Goal: Transaction & Acquisition: Book appointment/travel/reservation

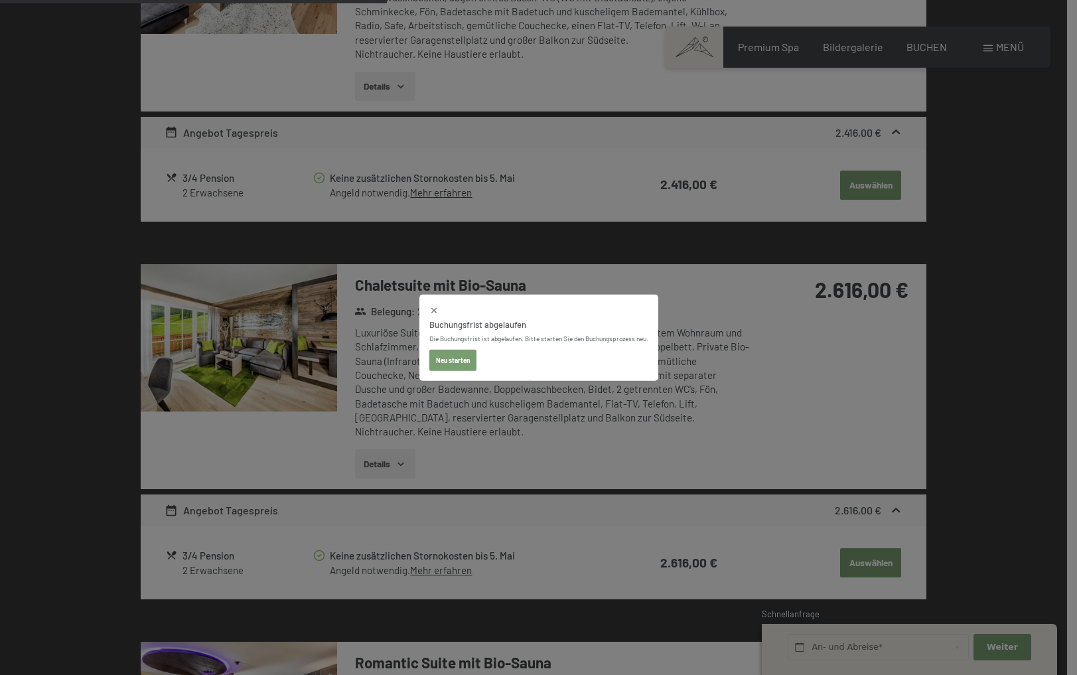
click at [456, 365] on button "Neu starten" at bounding box center [452, 360] width 47 height 21
select select "[DATE]"
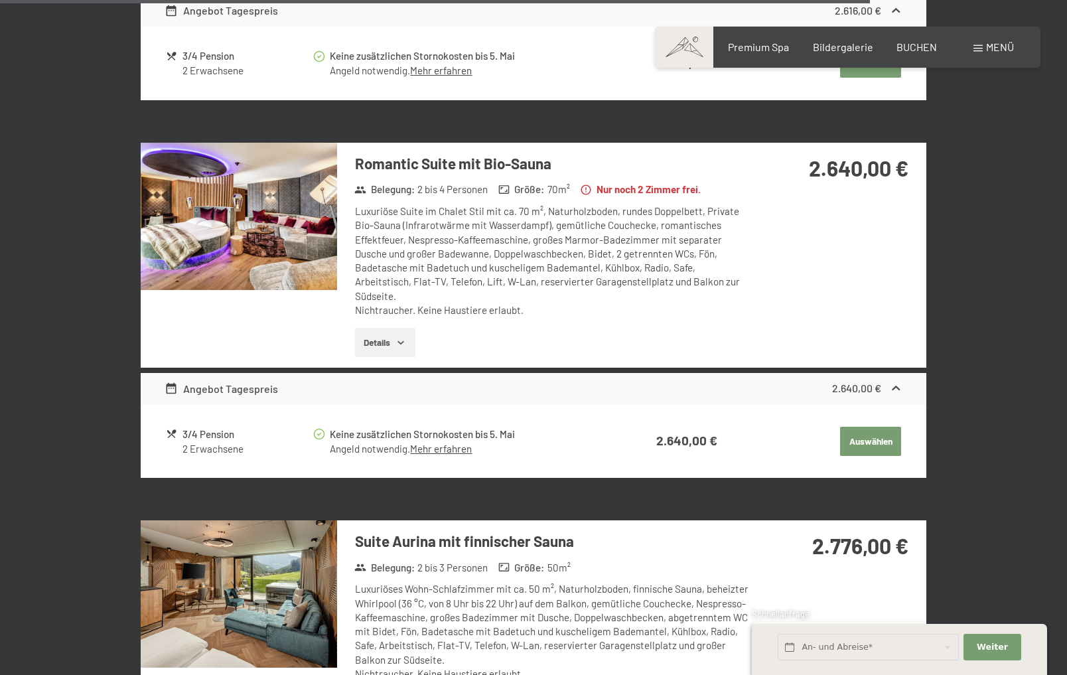
select select "[DATE]"
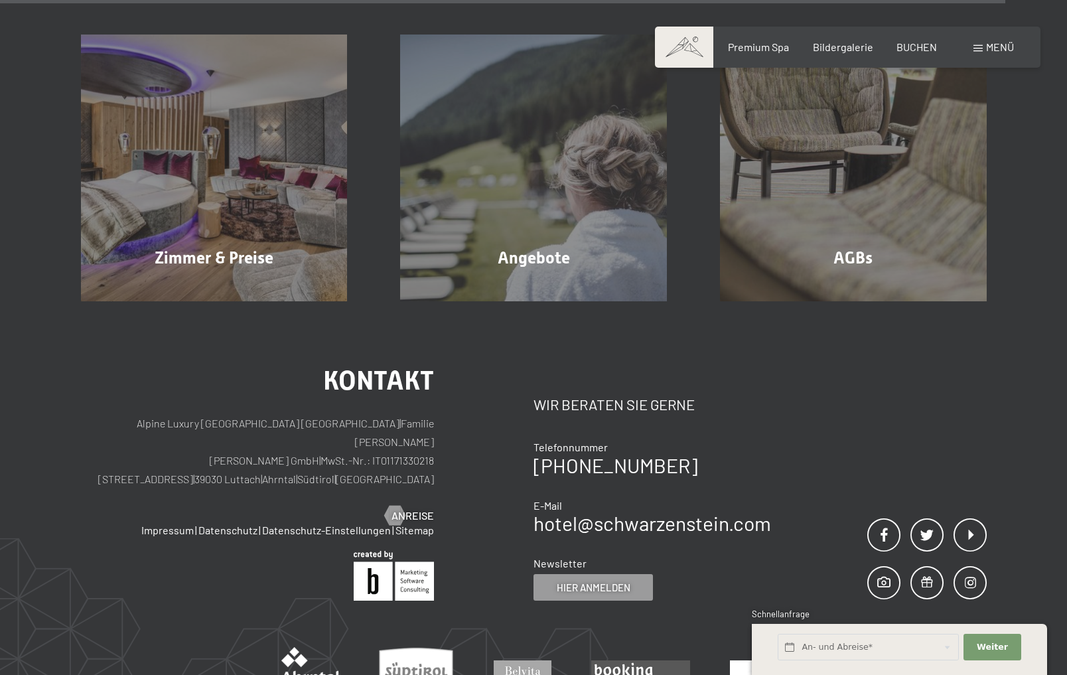
scroll to position [4052, 0]
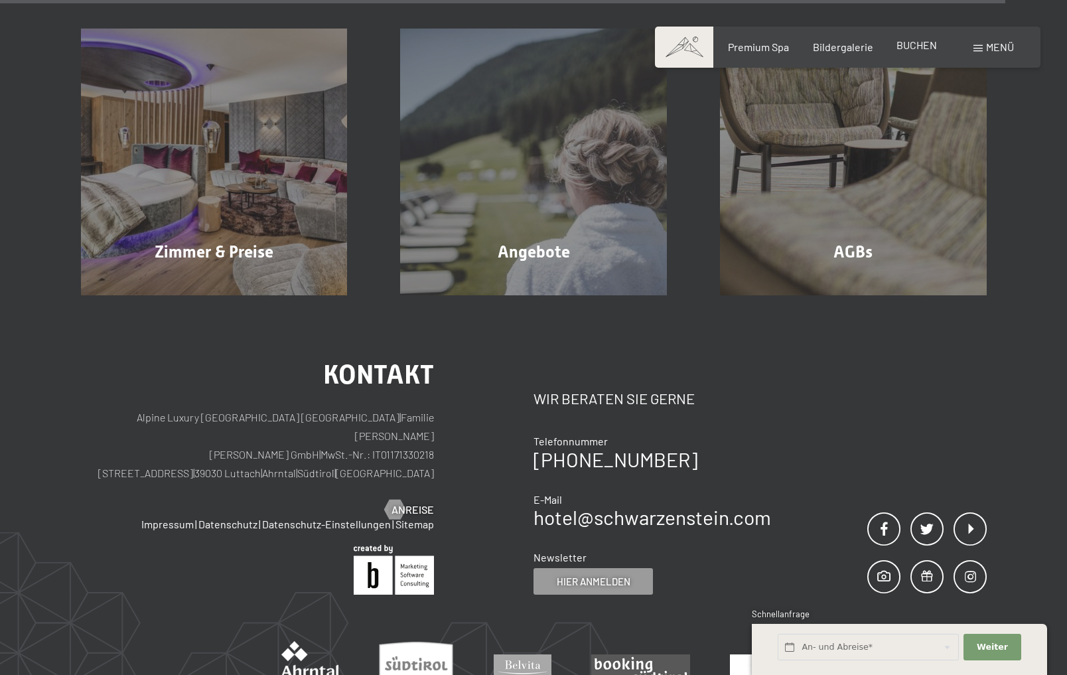
click at [913, 47] on span "BUCHEN" at bounding box center [916, 44] width 40 height 13
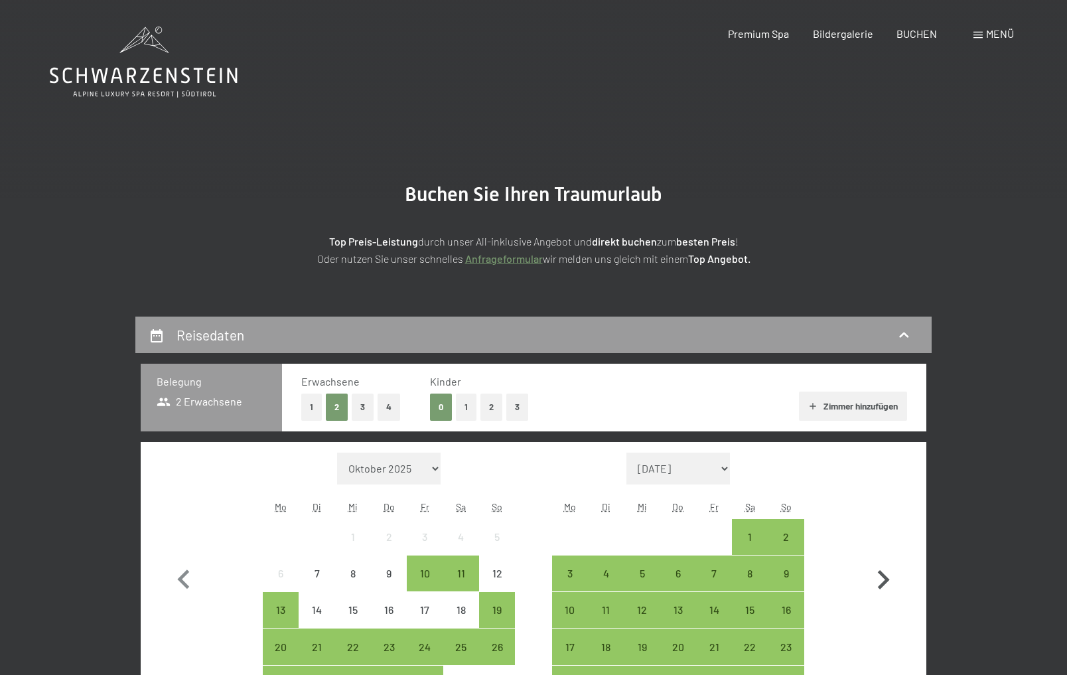
click at [883, 575] on icon "button" at bounding box center [884, 579] width 12 height 19
select select "[DATE]"
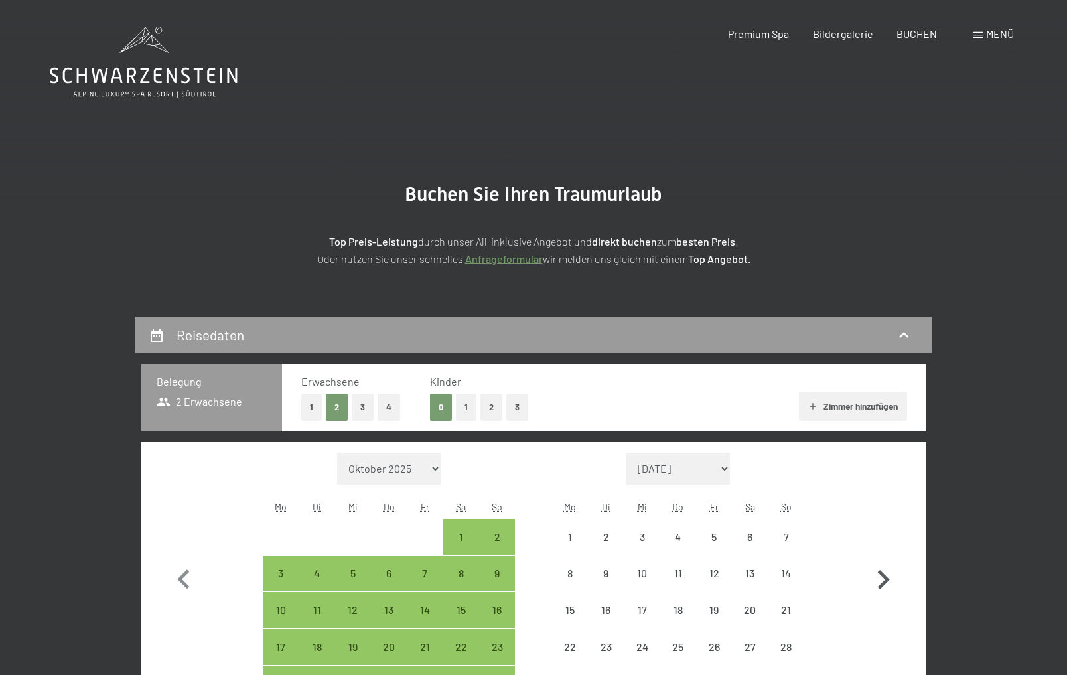
click at [883, 575] on icon "button" at bounding box center [884, 579] width 12 height 19
select select "[DATE]"
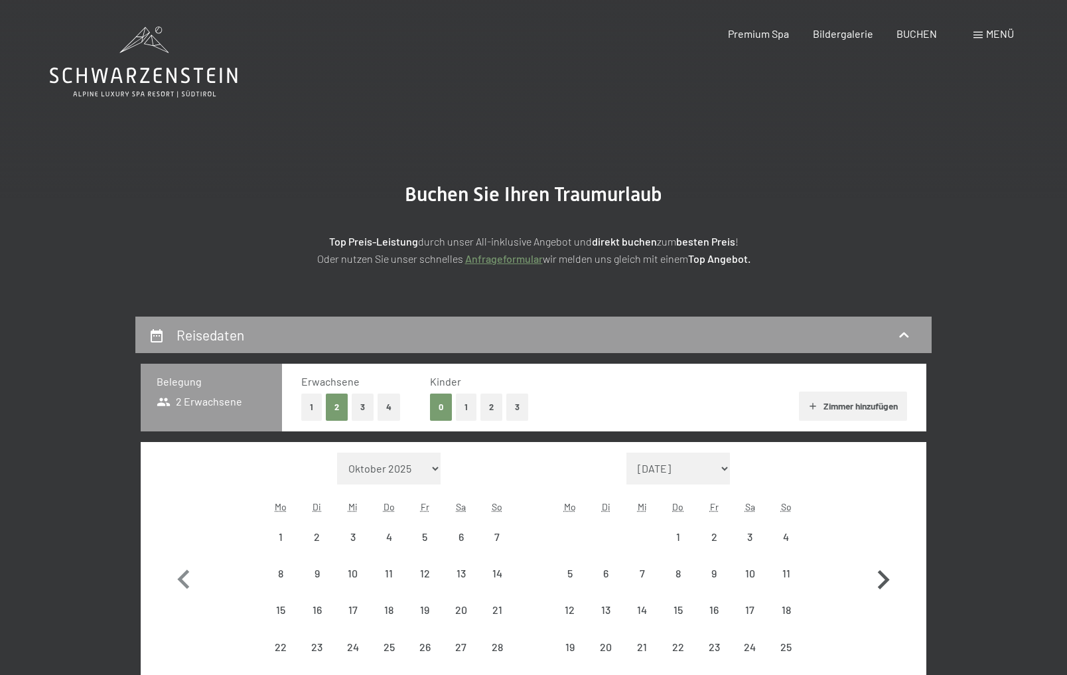
click at [883, 575] on icon "button" at bounding box center [884, 579] width 12 height 19
select select "[DATE]"
click at [883, 575] on icon "button" at bounding box center [884, 579] width 12 height 19
select select "[DATE]"
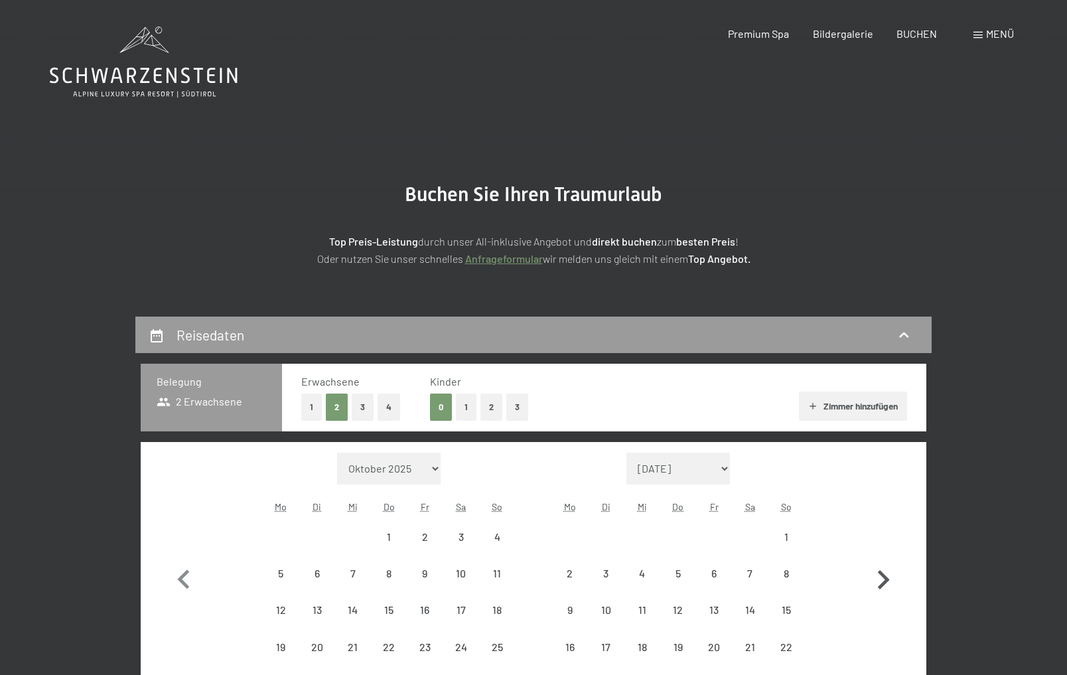
select select "[DATE]"
click at [883, 575] on button "button" at bounding box center [883, 596] width 38 height 286
select select "[DATE]"
click at [883, 575] on button "button" at bounding box center [883, 596] width 38 height 286
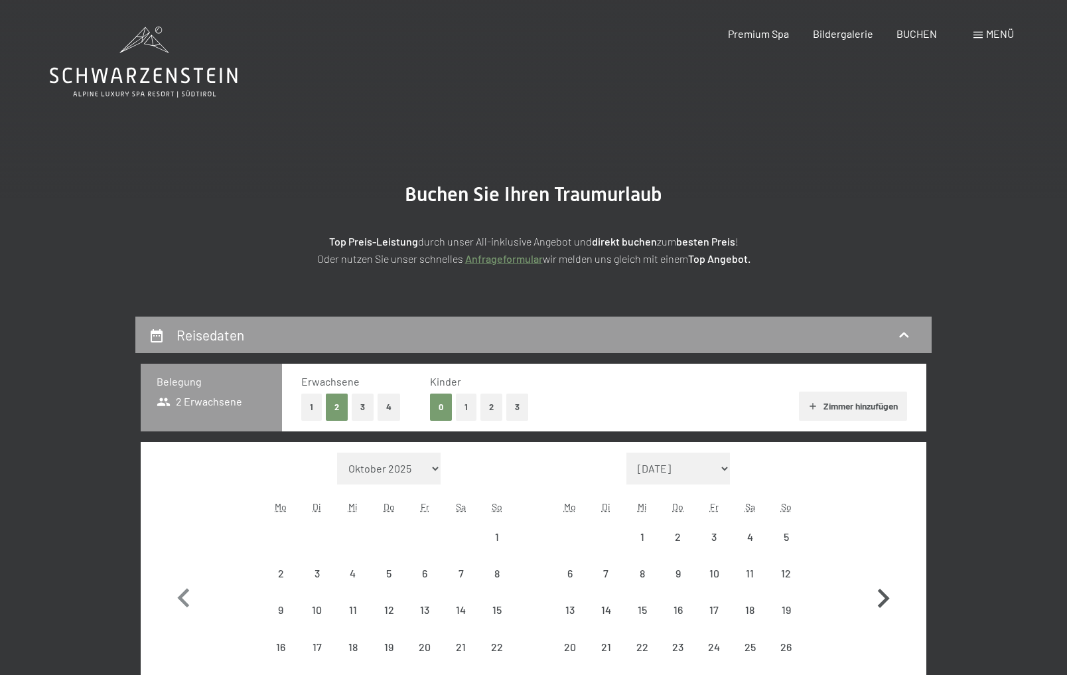
select select "[DATE]"
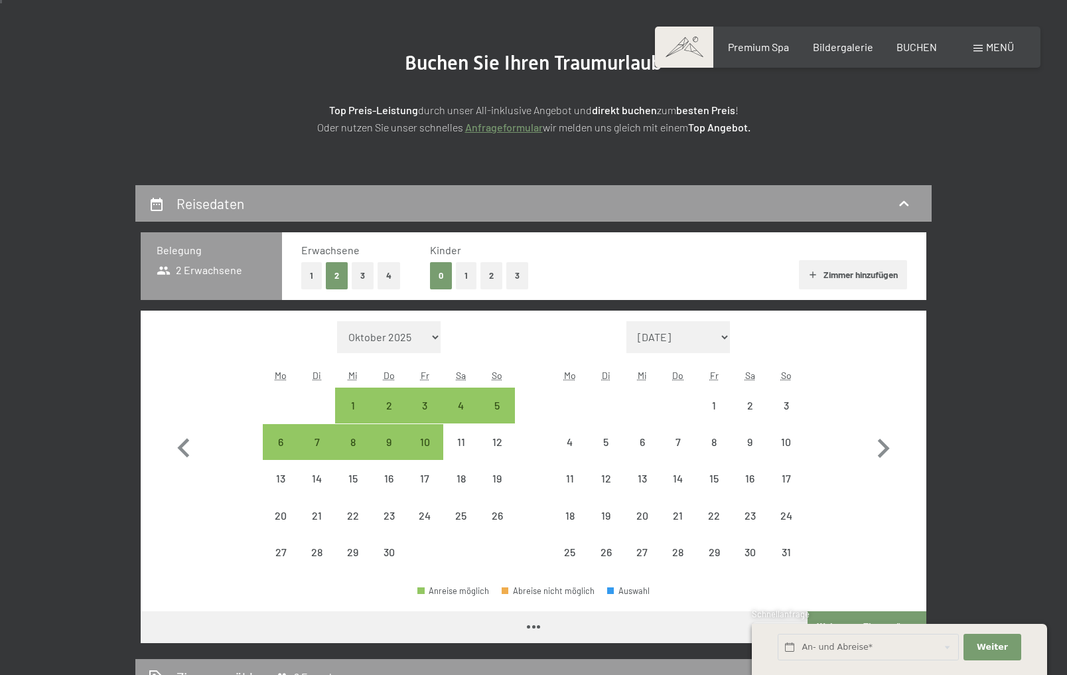
select select "[DATE]"
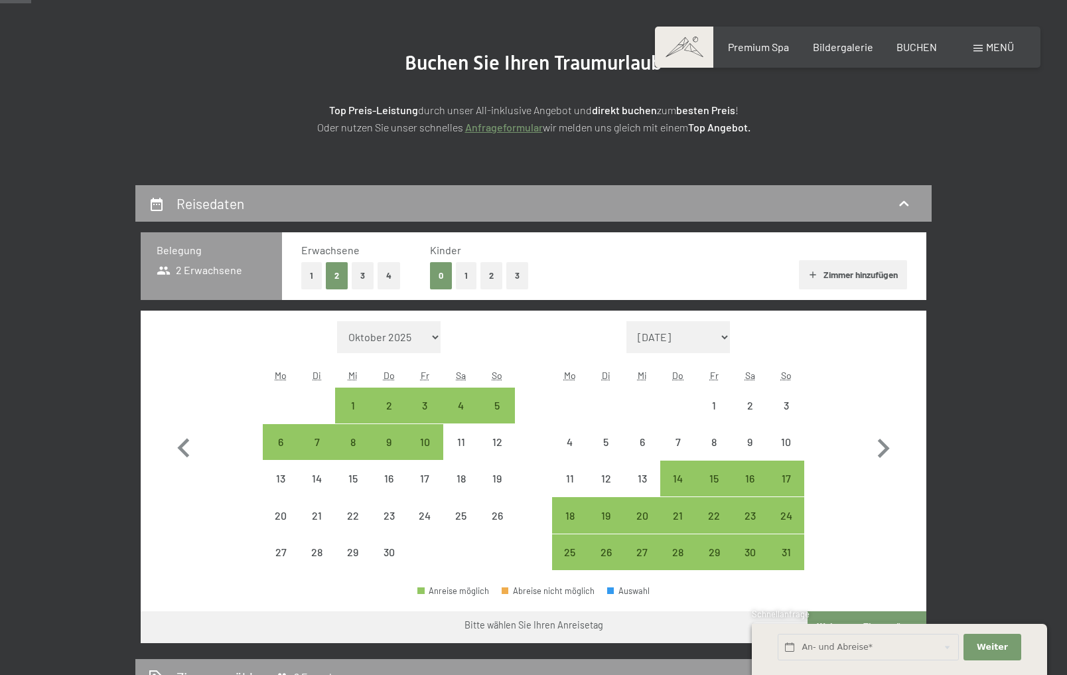
scroll to position [133, 0]
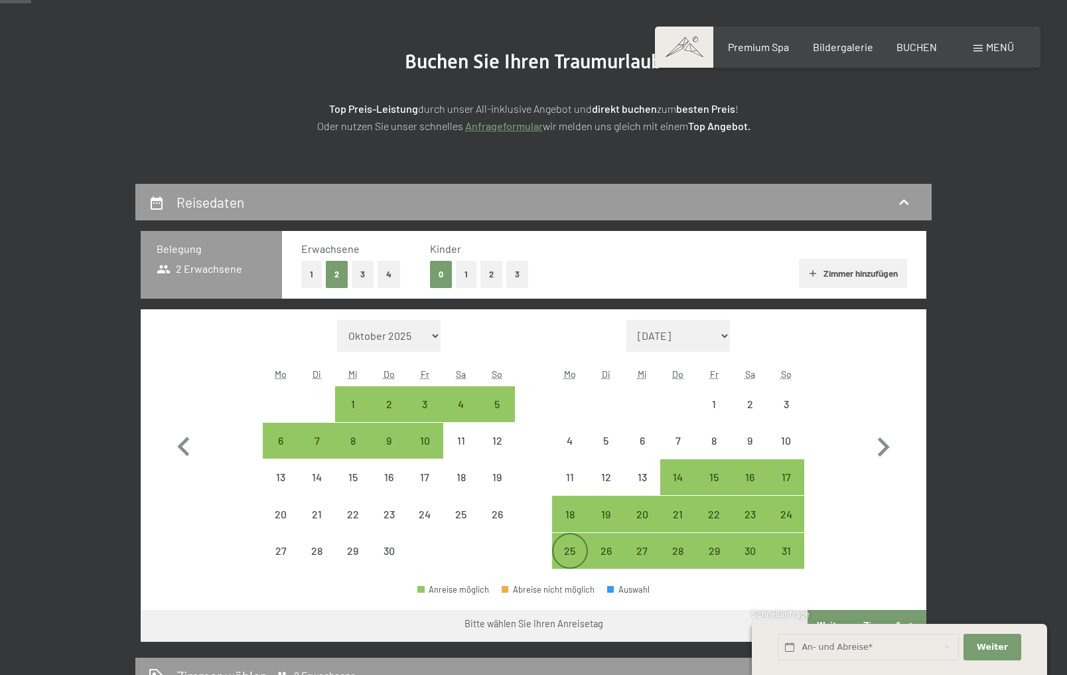
click at [575, 542] on div "25" at bounding box center [569, 550] width 33 height 33
select select "[DATE]"
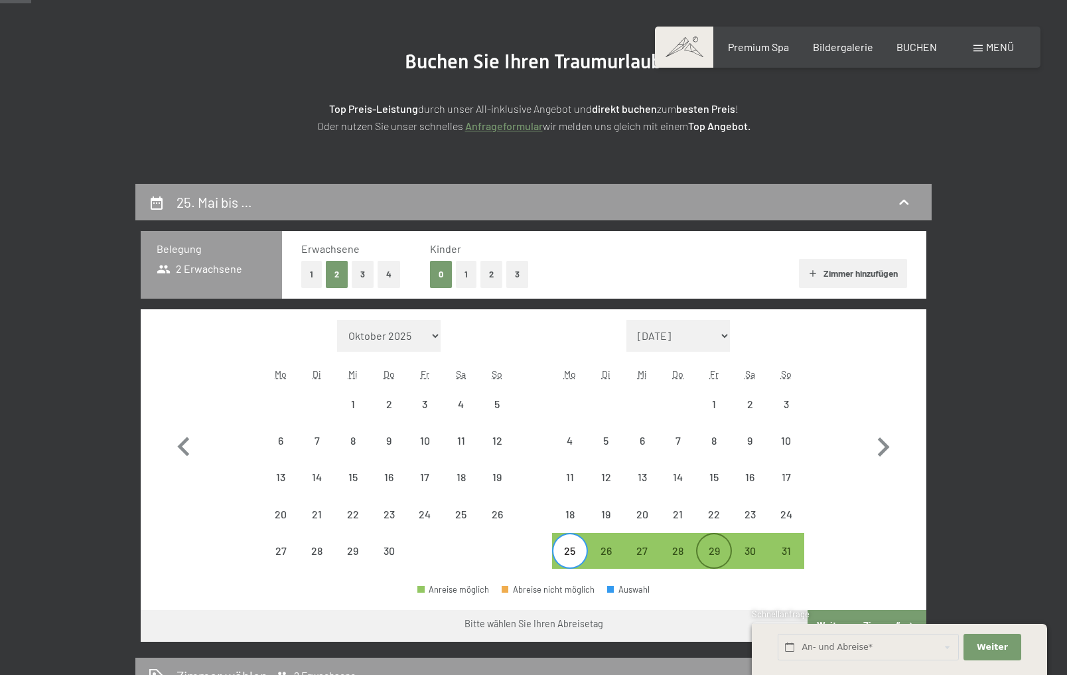
click at [723, 545] on div "29" at bounding box center [713, 561] width 33 height 33
select select "[DATE]"
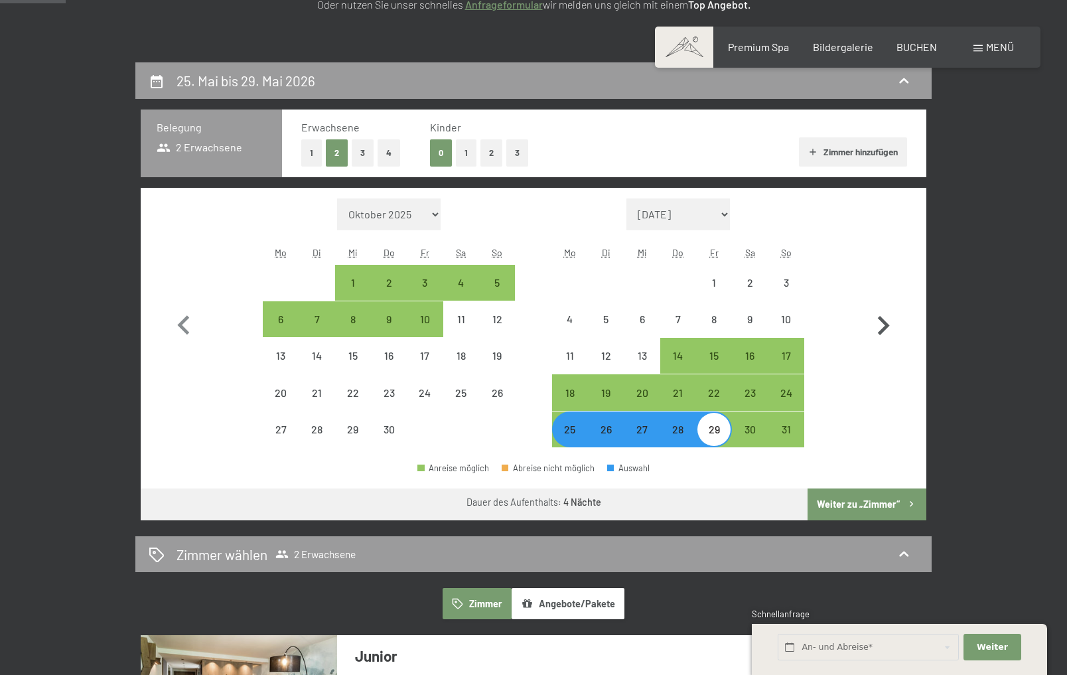
scroll to position [265, 0]
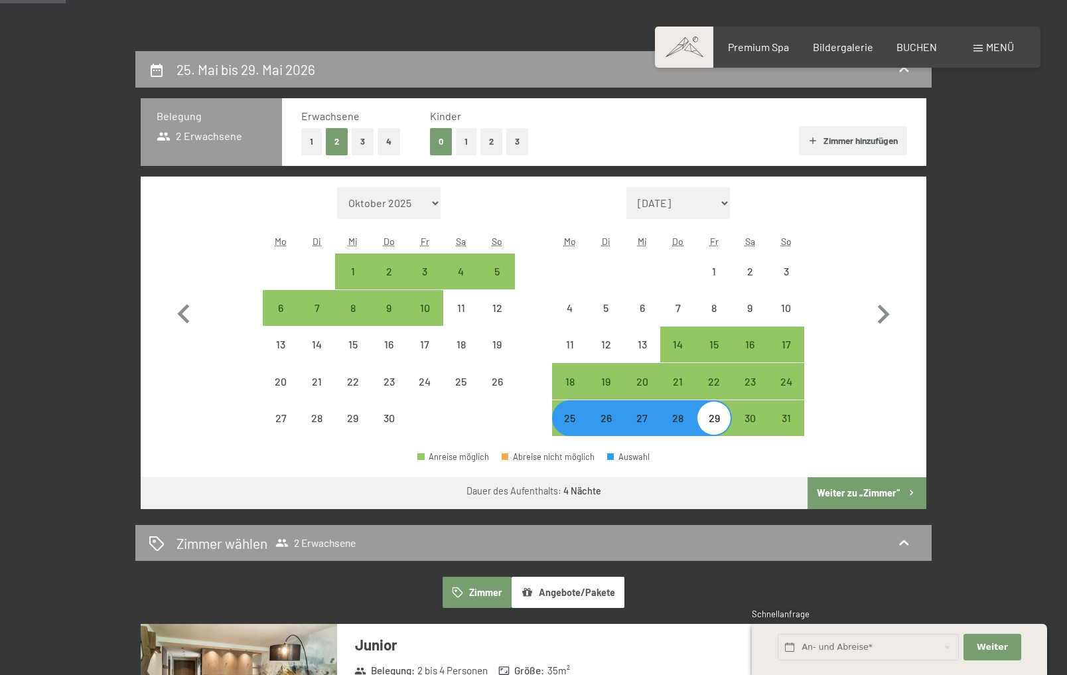
click at [877, 494] on button "Weiter zu „Zimmer“" at bounding box center [867, 493] width 119 height 32
select select "[DATE]"
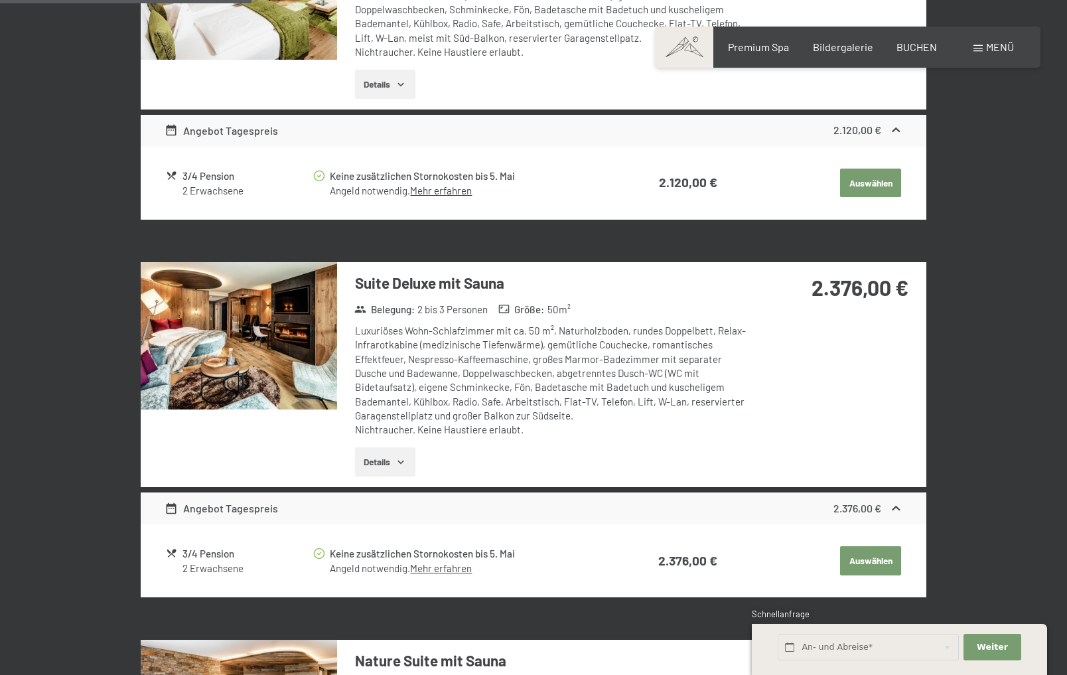
scroll to position [914, 0]
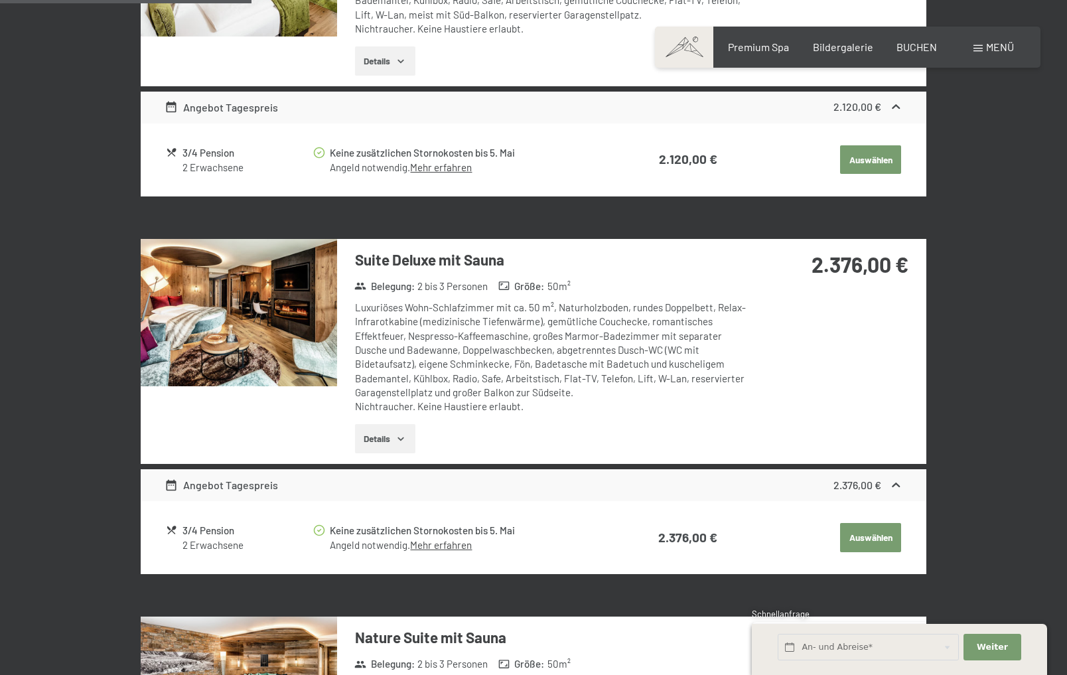
click at [863, 533] on button "Auswählen" at bounding box center [870, 537] width 61 height 29
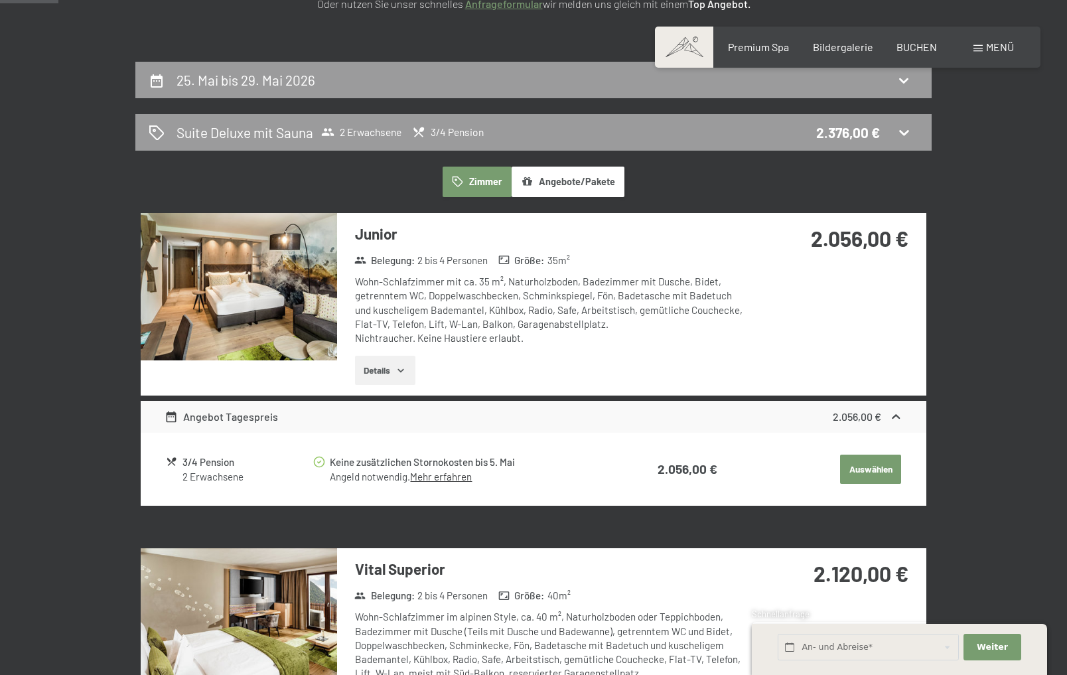
scroll to position [250, 0]
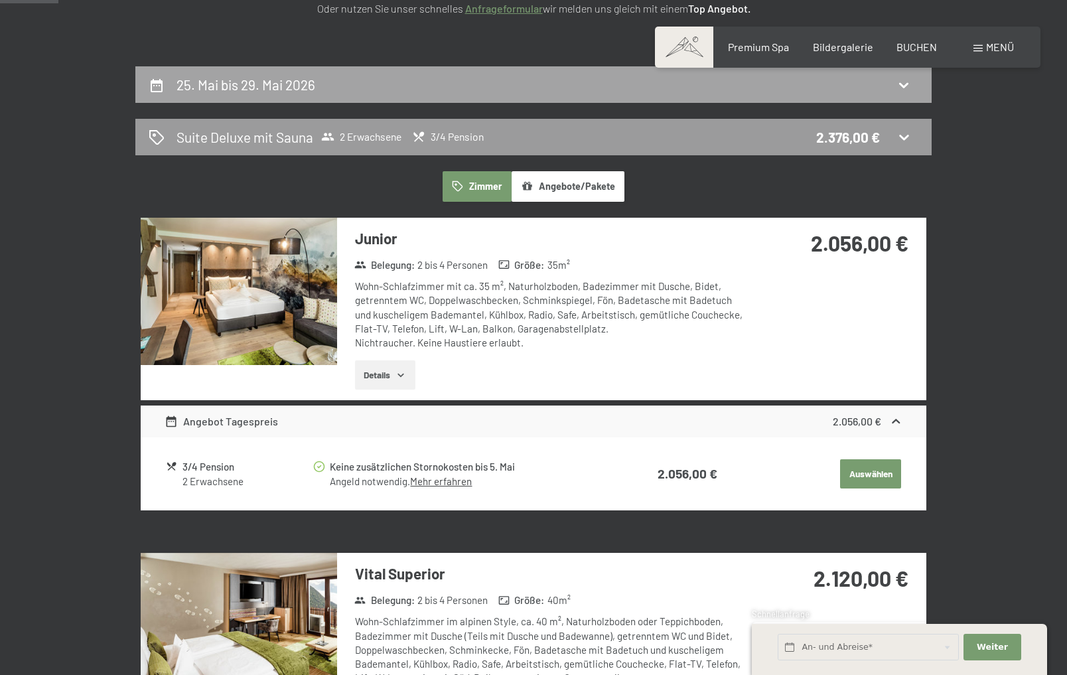
click at [278, 92] on h2 "25. Mai bis 29. Mai 2026" at bounding box center [246, 84] width 139 height 17
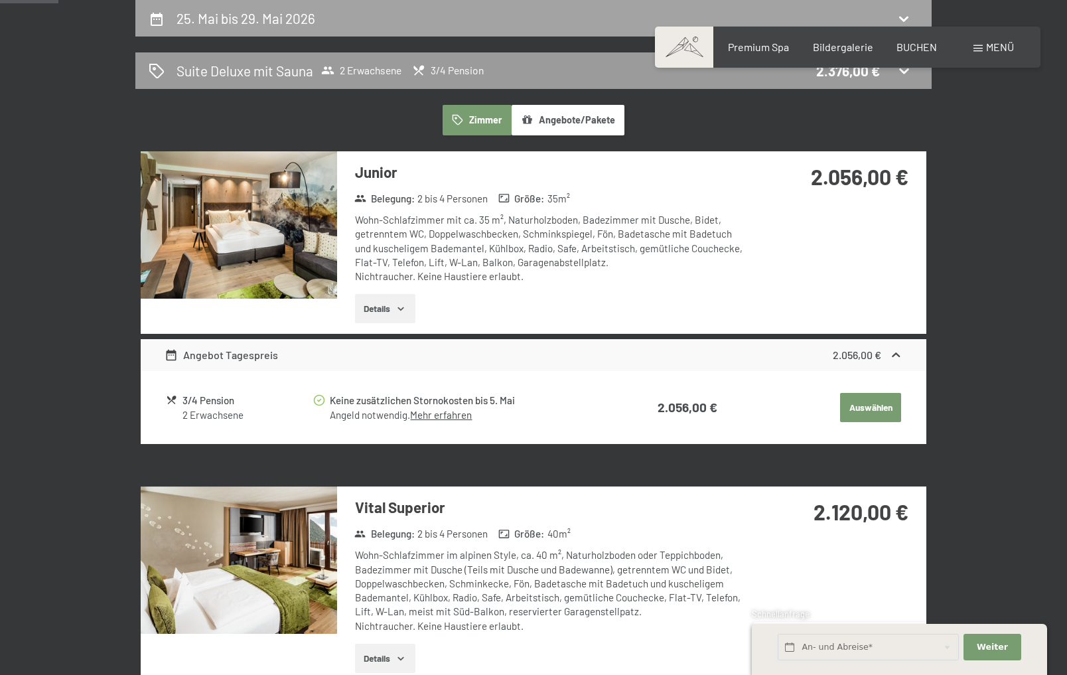
select select "[DATE]"
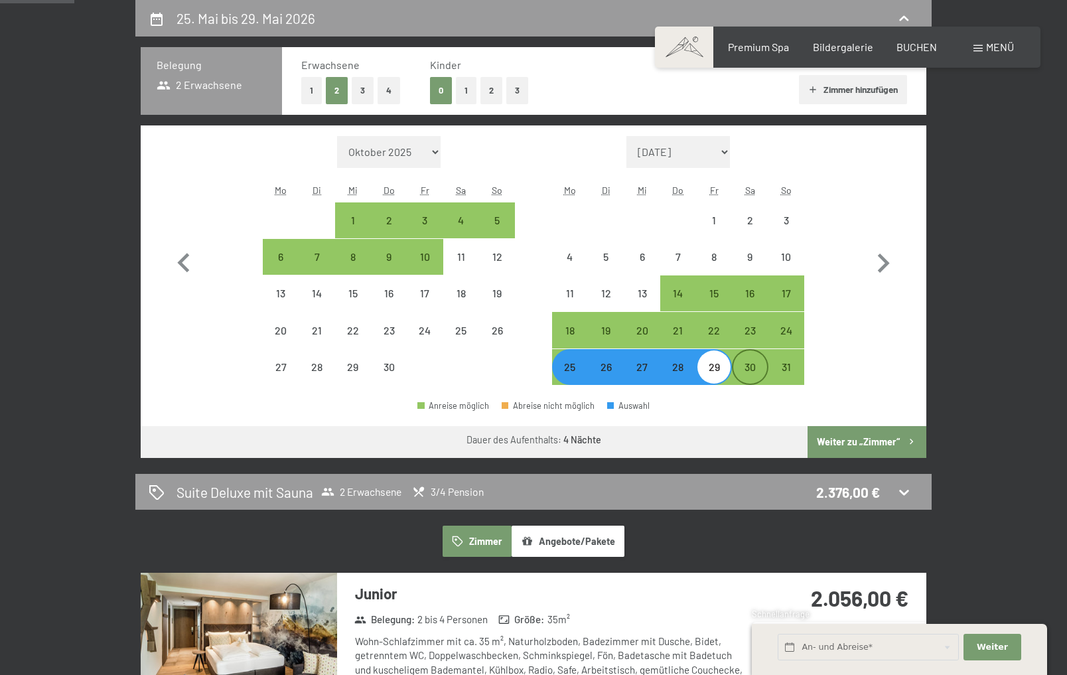
click at [739, 368] on div "30" at bounding box center [749, 378] width 33 height 33
select select "[DATE]"
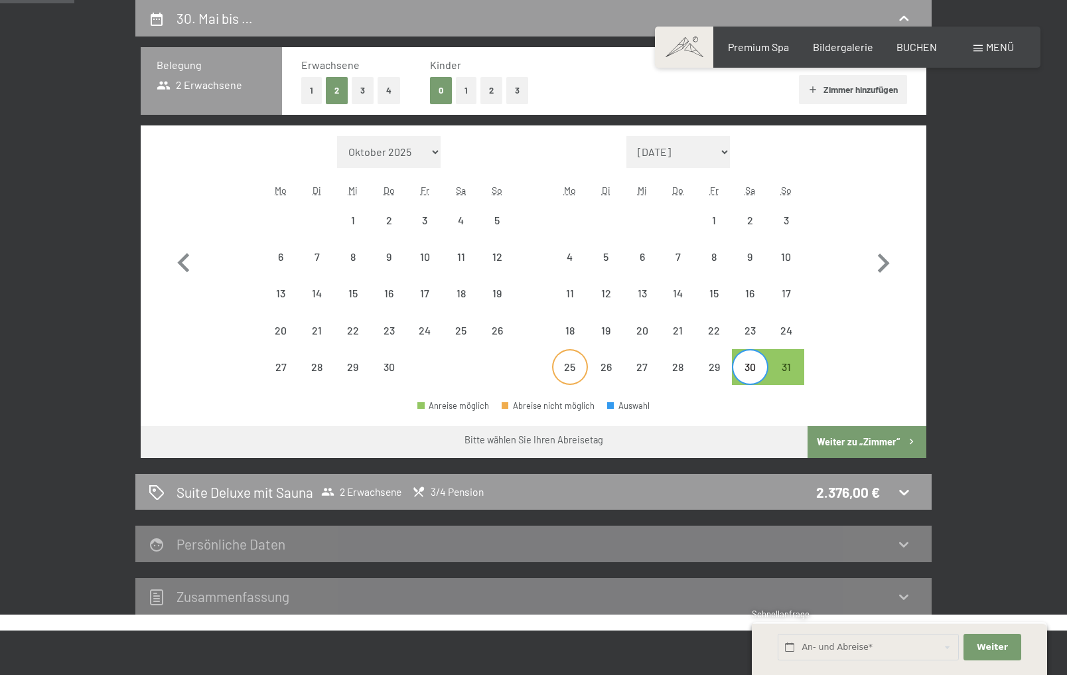
click at [563, 372] on div "25" at bounding box center [569, 378] width 33 height 33
select select "[DATE]"
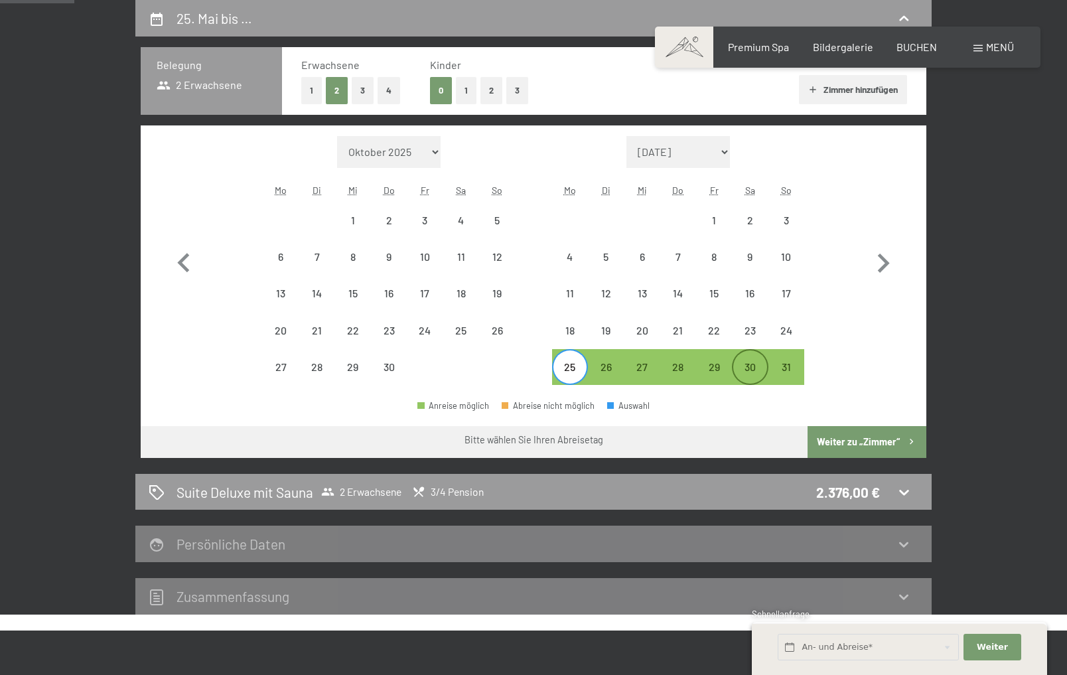
click at [743, 364] on div "30" at bounding box center [749, 378] width 33 height 33
select select "[DATE]"
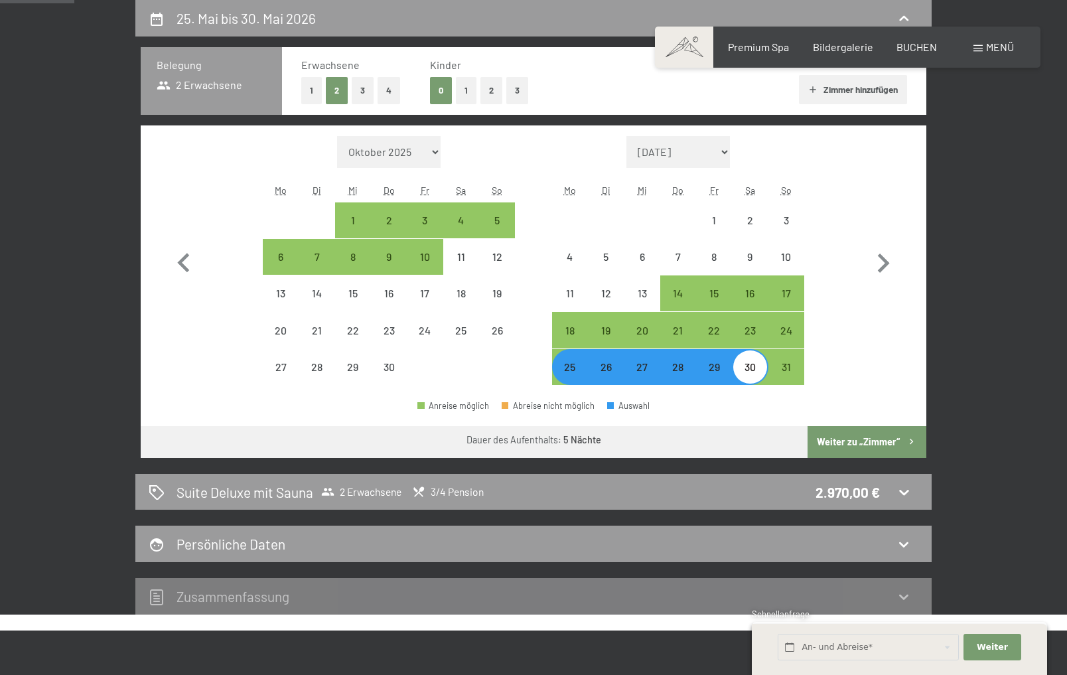
click at [714, 370] on div "29" at bounding box center [713, 378] width 33 height 33
select select "[DATE]"
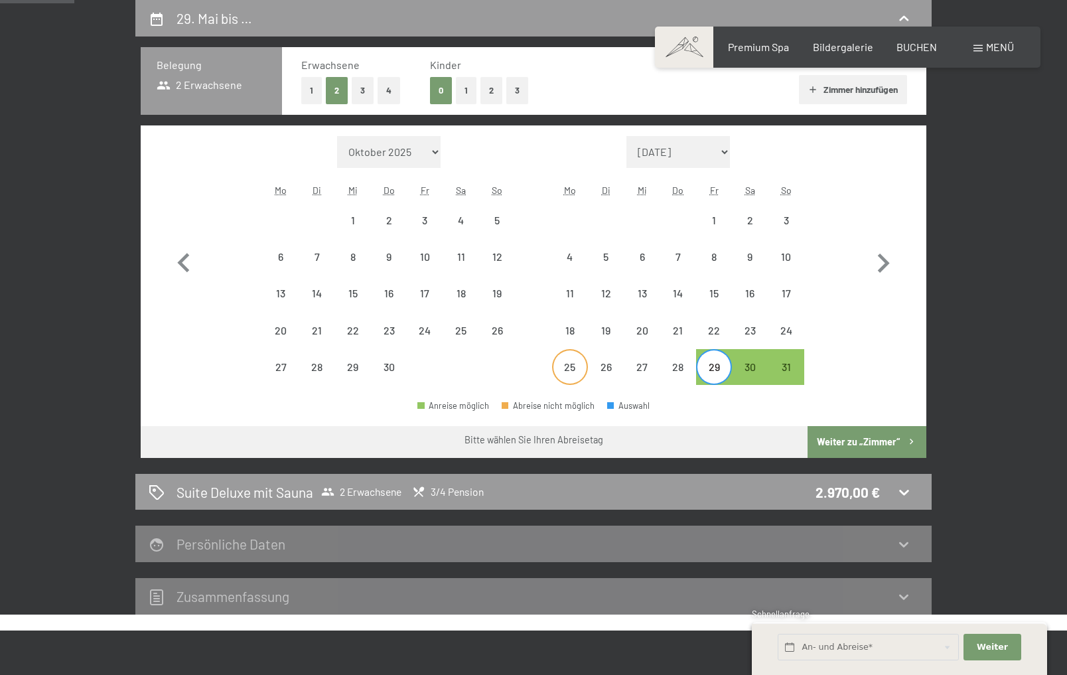
click at [577, 370] on div "25" at bounding box center [569, 378] width 33 height 33
select select "[DATE]"
click at [712, 372] on div "29" at bounding box center [713, 378] width 33 height 33
select select "[DATE]"
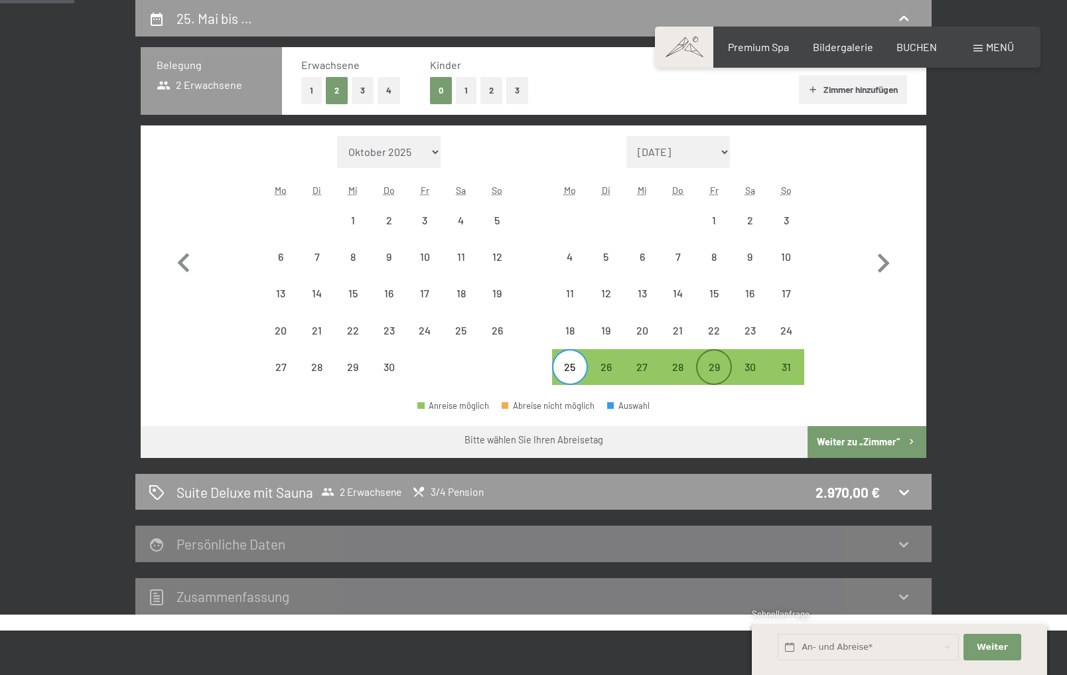
select select "[DATE]"
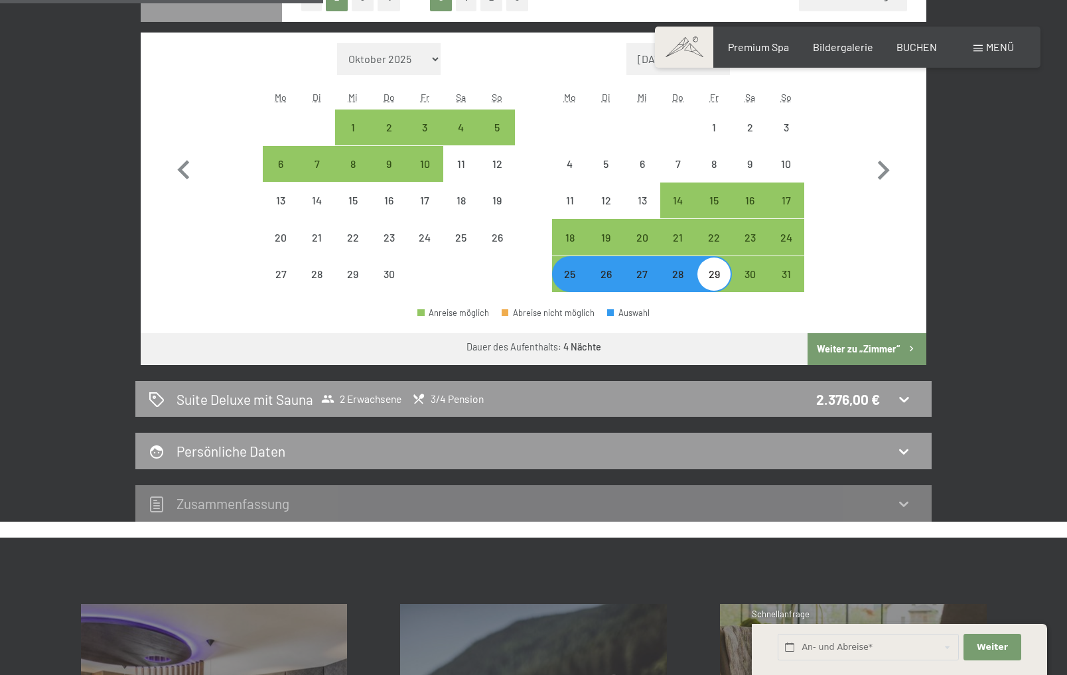
scroll to position [449, 0]
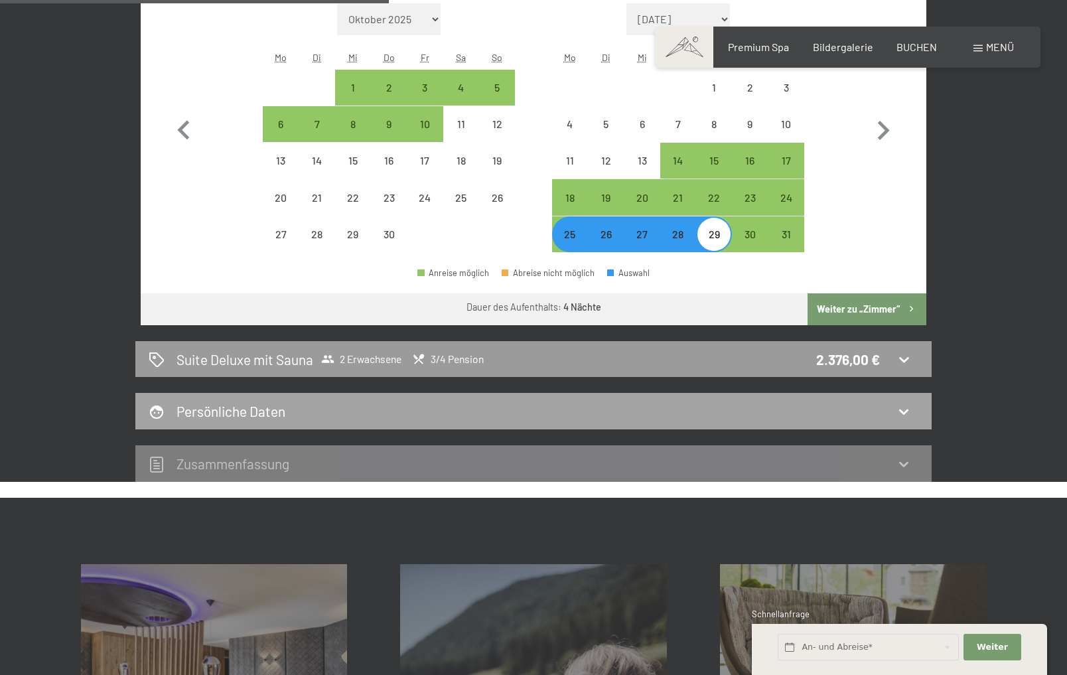
click at [769, 407] on div "Persönliche Daten" at bounding box center [534, 410] width 770 height 19
select select "[DATE]"
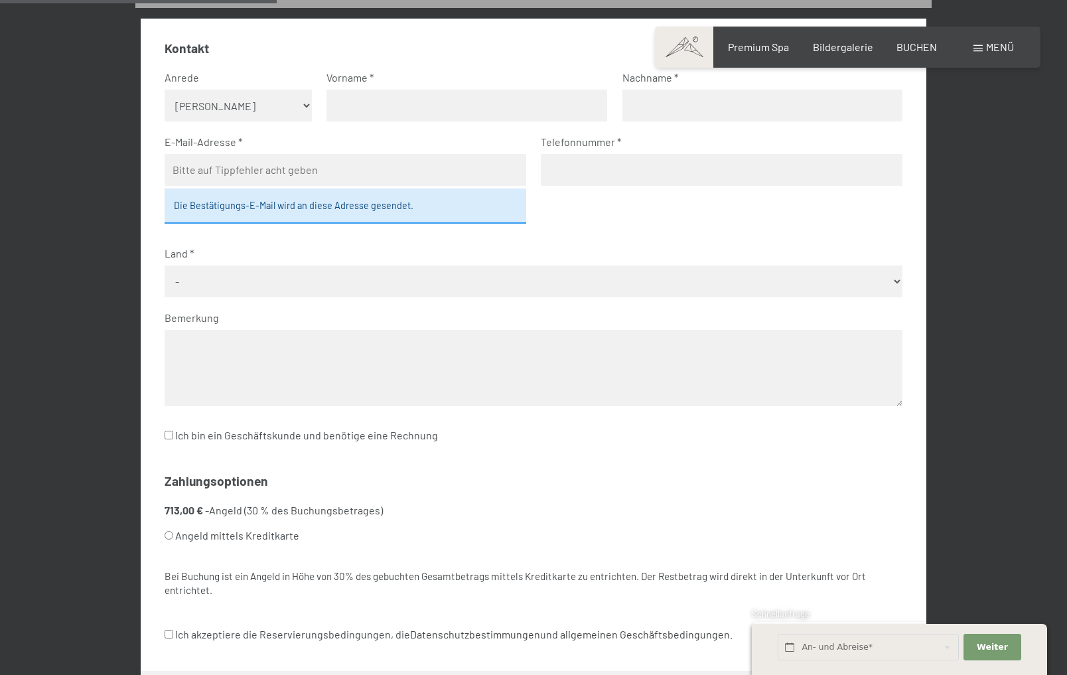
scroll to position [317, 0]
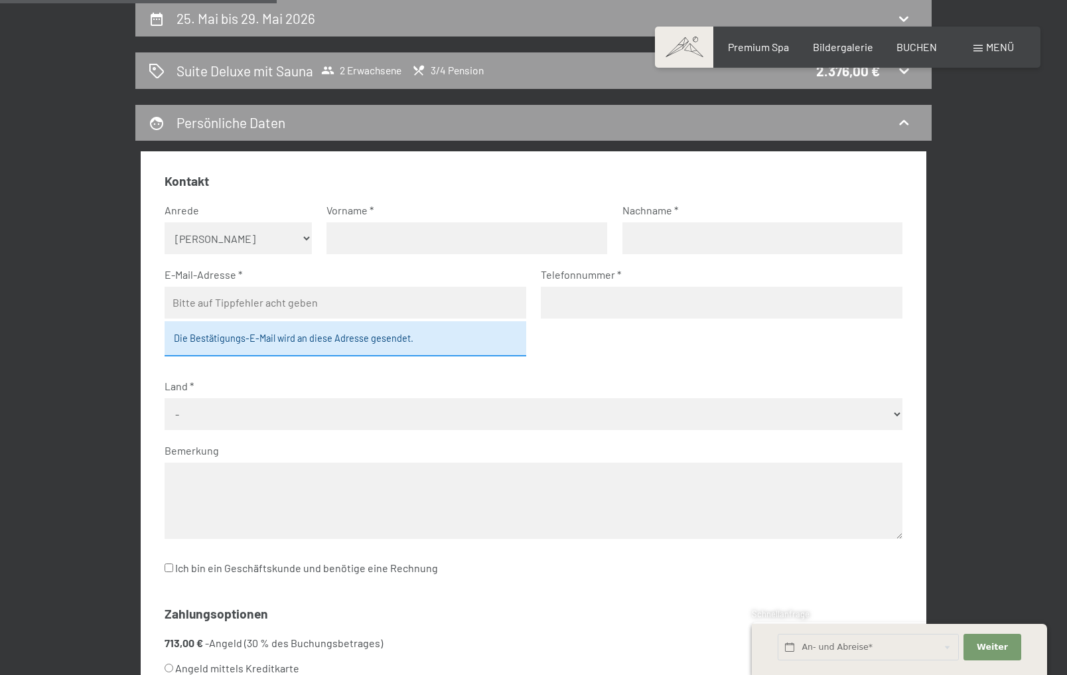
click at [302, 234] on select "Keine Angabe Frau [PERSON_NAME]" at bounding box center [239, 238] width 148 height 32
select select "f"
click at [165, 222] on select "Keine Angabe Frau [PERSON_NAME]" at bounding box center [239, 238] width 148 height 32
click at [359, 232] on input "text" at bounding box center [466, 238] width 281 height 32
type input "[PERSON_NAME]"
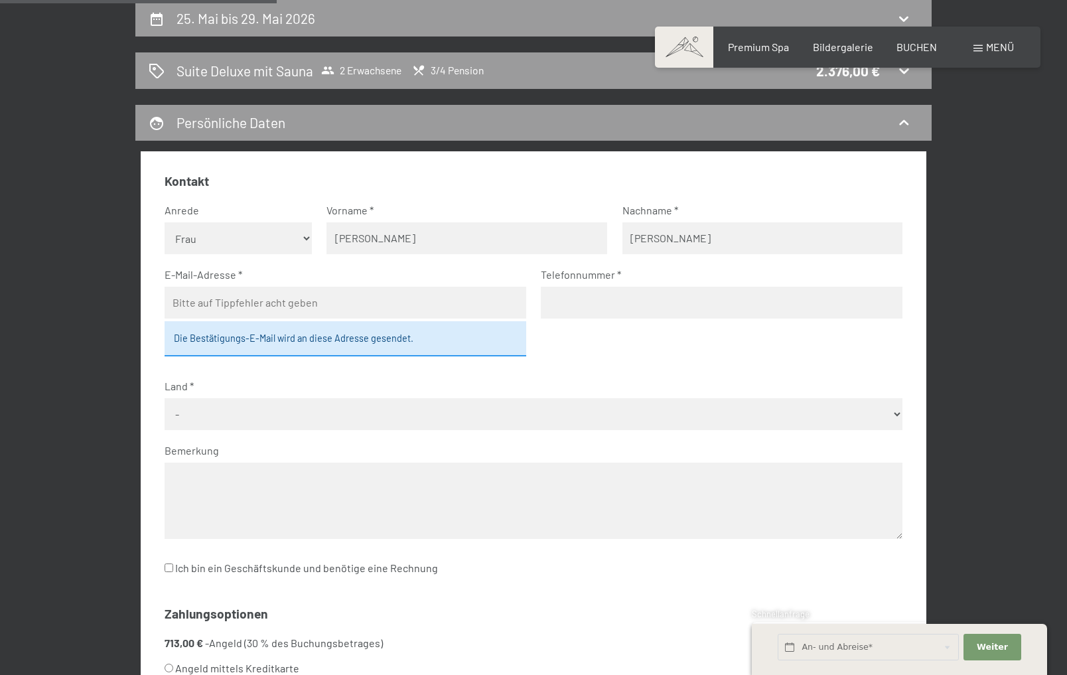
type input "[PERSON_NAME]"
click at [276, 307] on input "email" at bounding box center [346, 303] width 362 height 32
type input "[EMAIL_ADDRESS][DOMAIN_NAME]"
click at [589, 296] on input "076" at bounding box center [722, 303] width 362 height 32
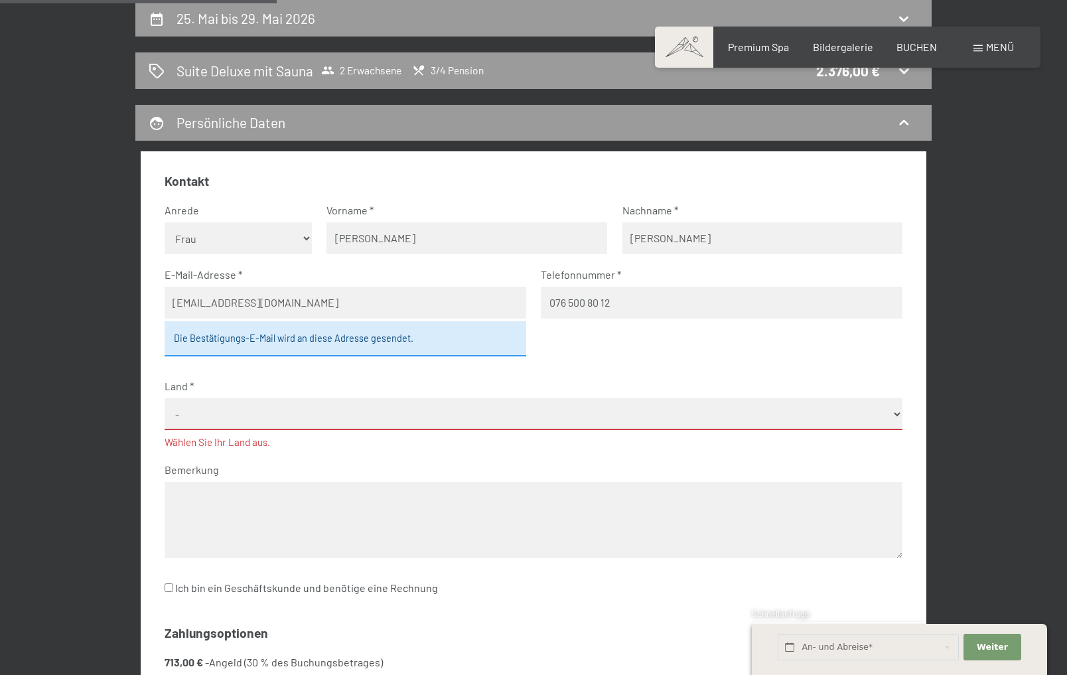
click at [551, 303] on input "076 500 80 12" at bounding box center [722, 303] width 362 height 32
type input "0041 76 500 80 12"
click at [366, 411] on select "- [GEOGRAPHIC_DATA] [GEOGRAPHIC_DATA] [GEOGRAPHIC_DATA] [GEOGRAPHIC_DATA] [GEOG…" at bounding box center [534, 414] width 739 height 33
select select "CHE"
click at [165, 398] on select "- [GEOGRAPHIC_DATA] [GEOGRAPHIC_DATA] [GEOGRAPHIC_DATA] [GEOGRAPHIC_DATA] [GEOG…" at bounding box center [534, 414] width 739 height 33
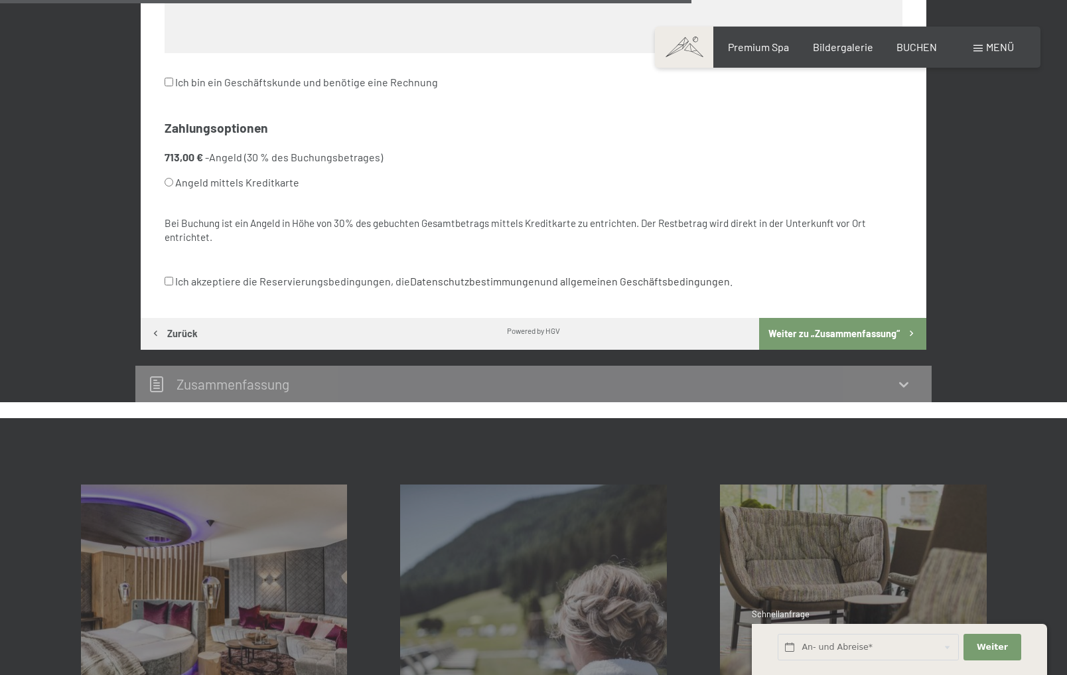
scroll to position [980, 0]
